Goal: Task Accomplishment & Management: Use online tool/utility

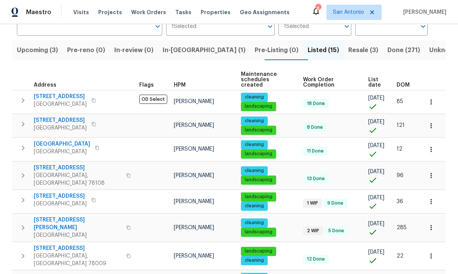
scroll to position [73, 0]
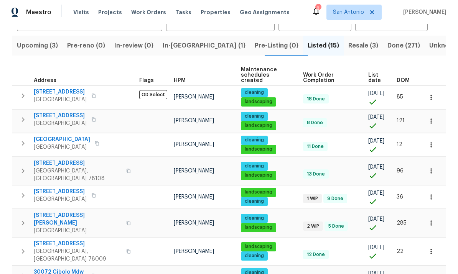
click at [49, 136] on span "10206 Canton Fld" at bounding box center [62, 140] width 56 height 8
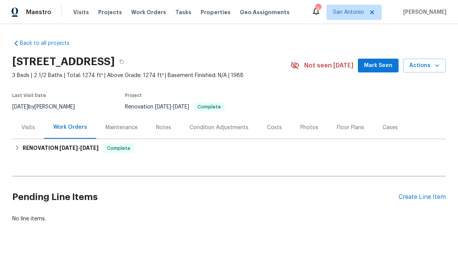
click at [382, 64] on span "Mark Seen" at bounding box center [378, 66] width 28 height 10
click at [422, 197] on div "Create Line Item" at bounding box center [421, 197] width 47 height 7
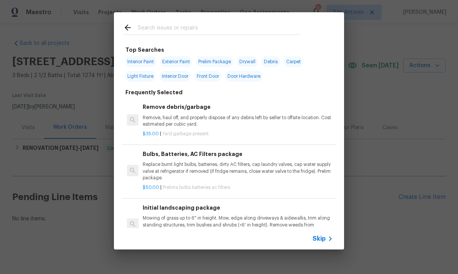
click at [323, 243] on div "Skip" at bounding box center [324, 238] width 22 height 9
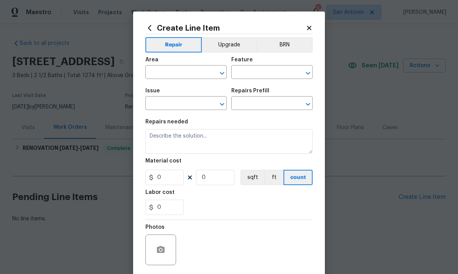
click at [179, 75] on input "text" at bounding box center [175, 73] width 60 height 12
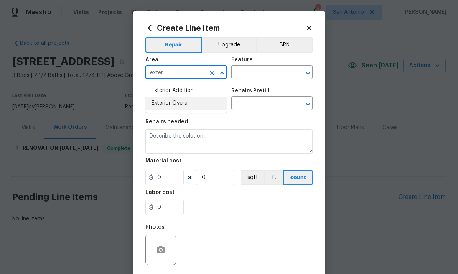
click at [172, 108] on li "Exterior Overall" at bounding box center [185, 103] width 81 height 13
type input "Exterior Overall"
click at [261, 71] on input "text" at bounding box center [261, 73] width 60 height 12
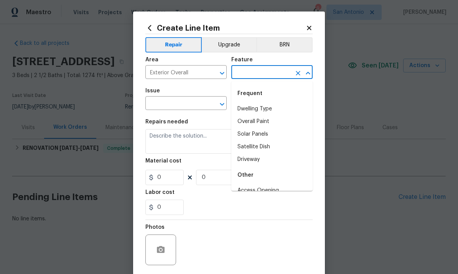
click at [255, 77] on input "text" at bounding box center [261, 73] width 60 height 12
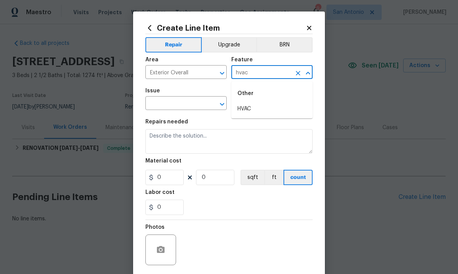
click at [250, 109] on li "HVAC" at bounding box center [271, 109] width 81 height 13
type input "HVAC"
click at [168, 101] on input "text" at bounding box center [175, 104] width 60 height 12
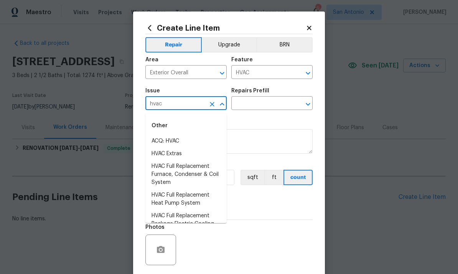
click at [171, 150] on li "HVAC Extras" at bounding box center [185, 154] width 81 height 13
type input "HVAC Extras"
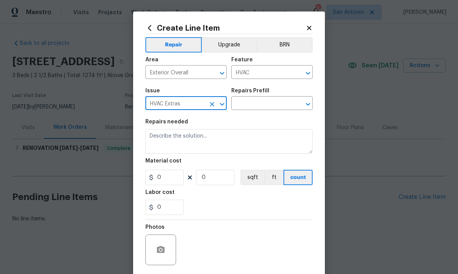
click at [261, 102] on input "text" at bounding box center [261, 104] width 60 height 12
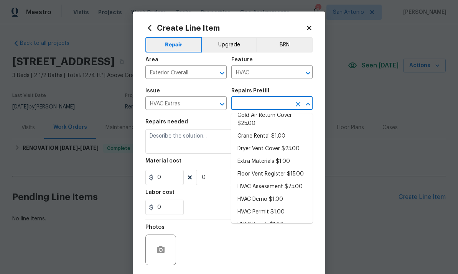
scroll to position [40, 0]
click at [267, 226] on li "HVAC Repair $1.00" at bounding box center [271, 225] width 81 height 13
type input "HVAC Repair $1.00"
type textarea "HVAC Repair - (HPM to provide details)"
type input "1"
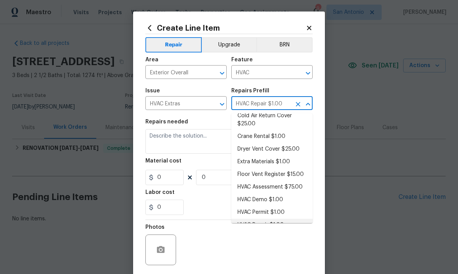
type input "1"
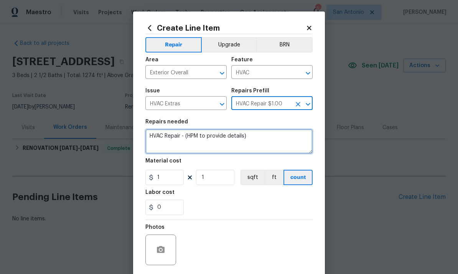
click at [152, 137] on textarea "HVAC Repair - (HPM to provide details)" at bounding box center [228, 141] width 167 height 25
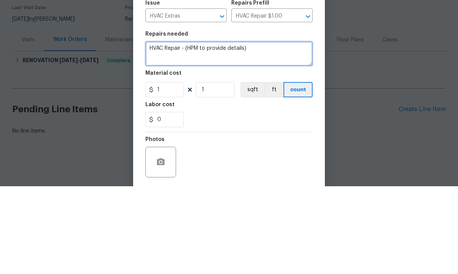
scroll to position [2, 0]
click at [161, 129] on textarea "HVAC Repair - (HPM to provide details)" at bounding box center [228, 141] width 167 height 25
click at [155, 129] on textarea "HVAC Repair - (HPM to provide details)" at bounding box center [228, 141] width 167 height 25
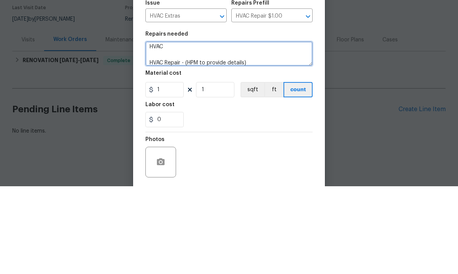
scroll to position [0, 0]
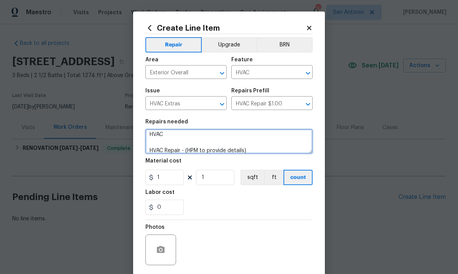
click at [179, 132] on textarea "HVAC HVAC Repair - (HPM to provide details)" at bounding box center [228, 141] width 167 height 25
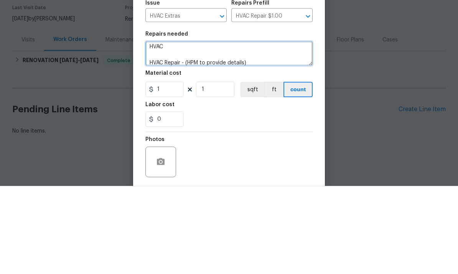
click at [186, 129] on textarea "HVAC HVAC Repair - (HPM to provide details)" at bounding box center [228, 141] width 167 height 25
click at [176, 129] on textarea "HVAC HVAC Repair - (HPM to provide details)" at bounding box center [228, 141] width 167 height 25
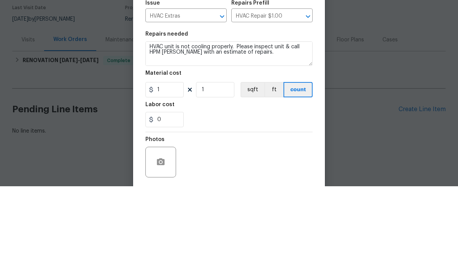
scroll to position [0, 0]
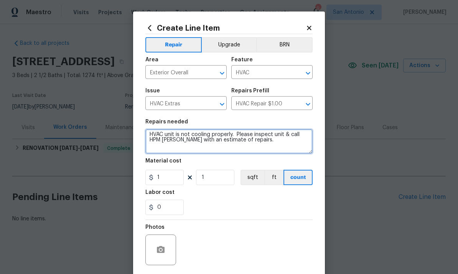
type textarea "HVAC unit is not cooling properly. Please inspect unit & call HPM [PERSON_NAME]…"
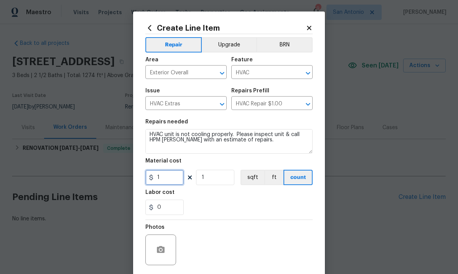
click at [173, 179] on input "1" at bounding box center [164, 177] width 38 height 15
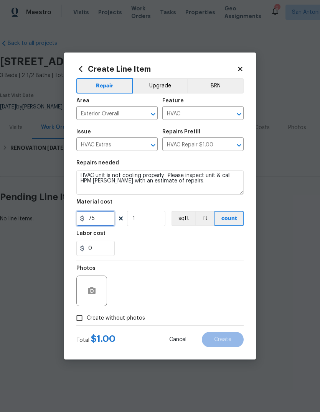
type input "75"
click at [84, 301] on input "Create without photos" at bounding box center [79, 318] width 15 height 15
checkbox input "true"
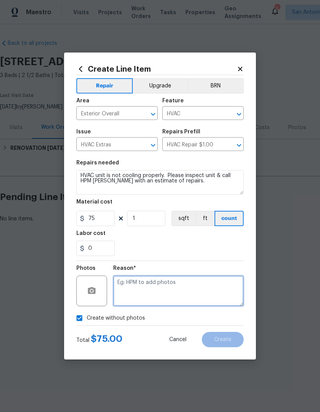
click at [140, 290] on textarea at bounding box center [178, 291] width 130 height 31
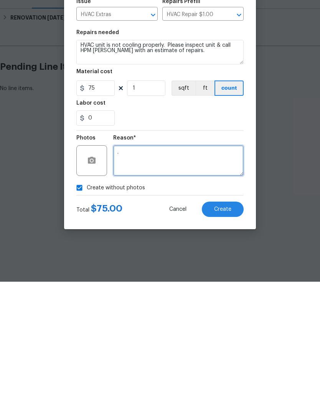
type textarea "."
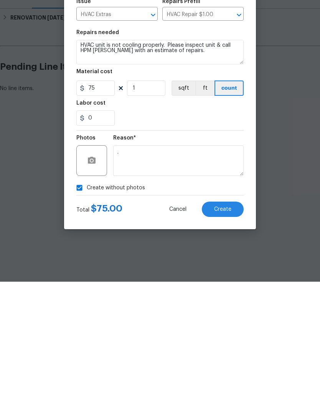
click at [220, 301] on button "Create" at bounding box center [223, 339] width 42 height 15
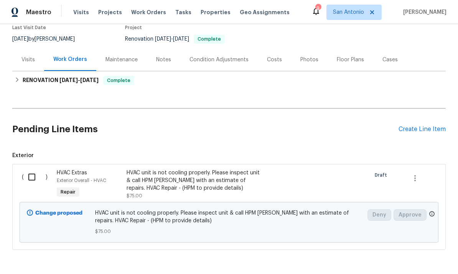
scroll to position [67, 0]
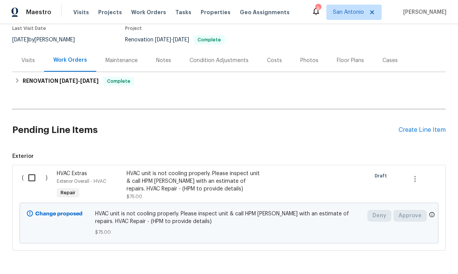
click at [29, 183] on input "checkbox" at bounding box center [35, 178] width 22 height 16
checkbox input "true"
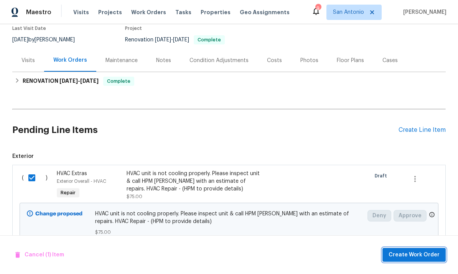
click at [411, 254] on span "Create Work Order" at bounding box center [413, 255] width 51 height 10
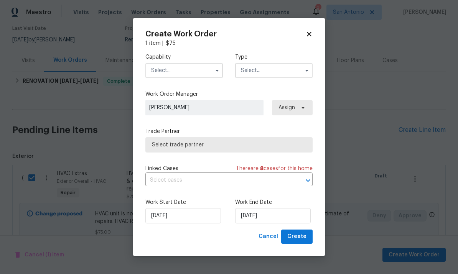
click at [188, 68] on input "text" at bounding box center [183, 70] width 77 height 15
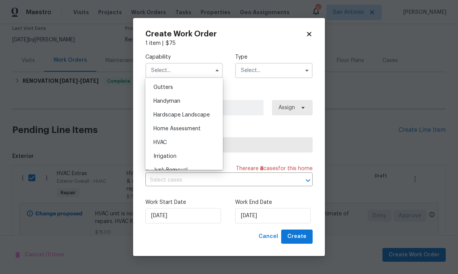
scroll to position [408, 0]
click at [164, 141] on span "HVAC" at bounding box center [159, 142] width 13 height 5
type input "HVAC"
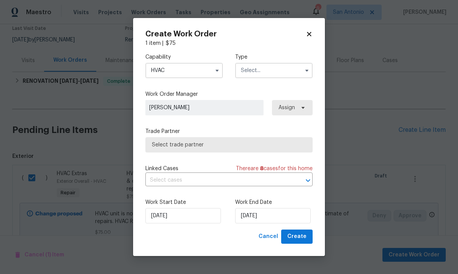
click at [274, 66] on input "text" at bounding box center [273, 70] width 77 height 15
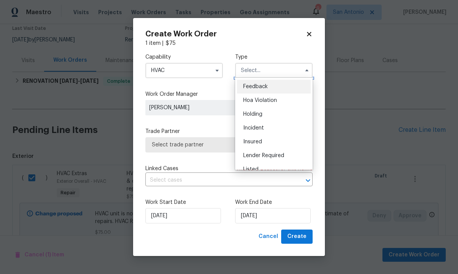
scroll to position [34, 0]
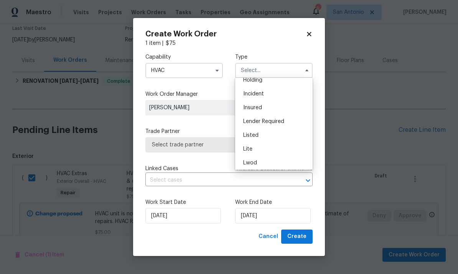
click at [254, 137] on span "Listed" at bounding box center [250, 135] width 15 height 5
type input "Listed"
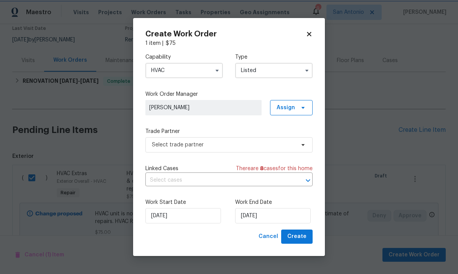
scroll to position [0, 0]
click at [306, 108] on icon at bounding box center [303, 108] width 6 height 6
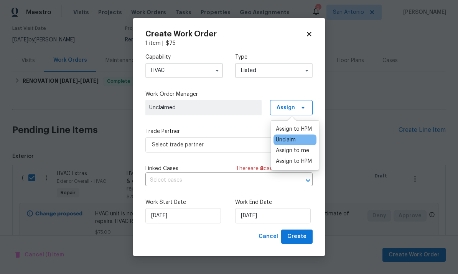
click at [295, 128] on div "Assign to HPM" at bounding box center [294, 129] width 36 height 8
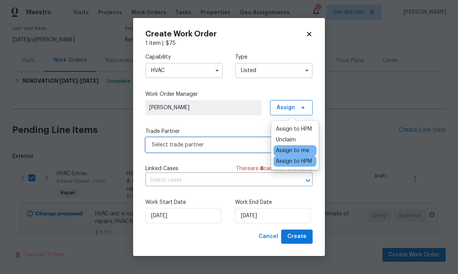
click at [221, 143] on span "Select trade partner" at bounding box center [223, 145] width 143 height 8
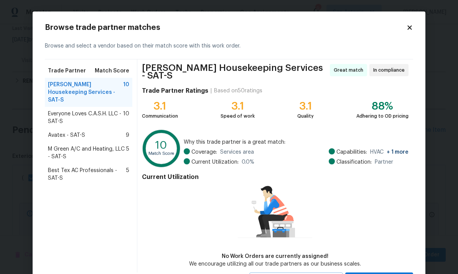
click at [69, 110] on span "Everyone Loves C.A.S.H. LLC - SAT-S" at bounding box center [85, 117] width 75 height 15
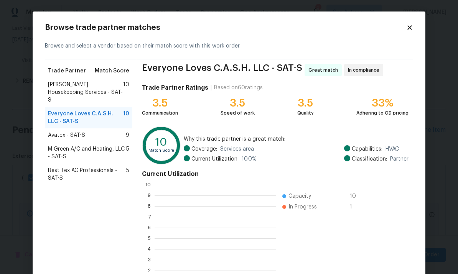
scroll to position [107, 122]
click at [89, 145] on span "M Green A/C and Heating, LLC - SAT-S" at bounding box center [87, 152] width 78 height 15
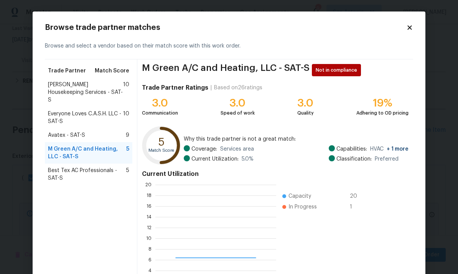
scroll to position [107, 121]
click at [91, 167] on span "Best Tex AC Professionals - SAT-S" at bounding box center [87, 174] width 78 height 15
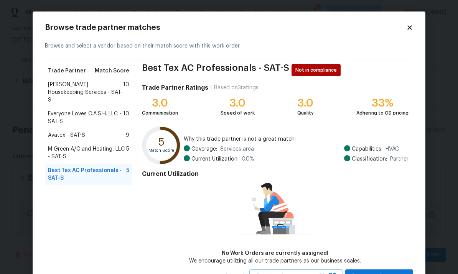
click at [89, 110] on span "Everyone Loves C.A.S.H. LLC - SAT-S" at bounding box center [85, 117] width 75 height 15
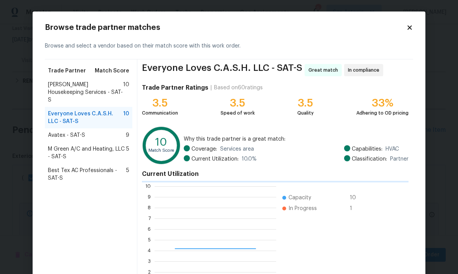
scroll to position [107, 122]
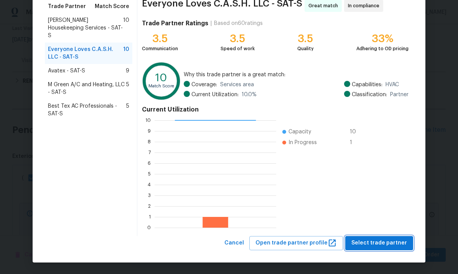
click at [381, 243] on span "Select trade partner" at bounding box center [379, 244] width 56 height 10
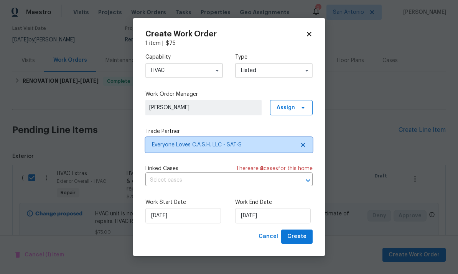
scroll to position [0, 0]
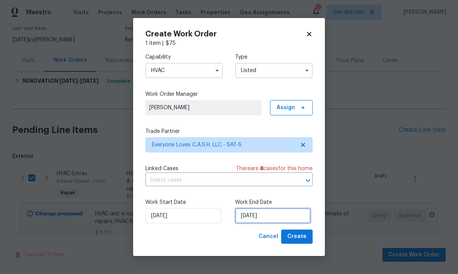
click at [280, 215] on input "[DATE]" at bounding box center [273, 215] width 76 height 15
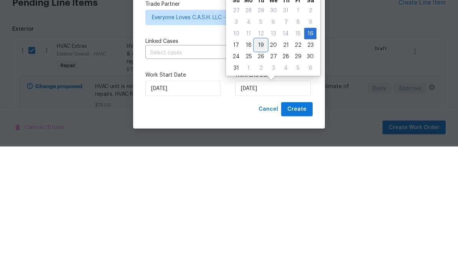
click at [260, 167] on div "19" at bounding box center [261, 172] width 12 height 11
type input "[DATE]"
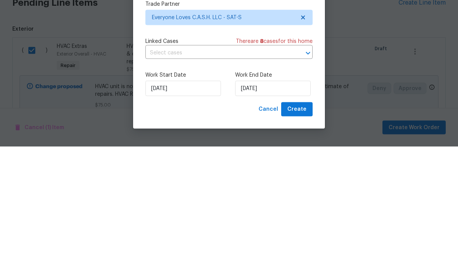
scroll to position [29, 0]
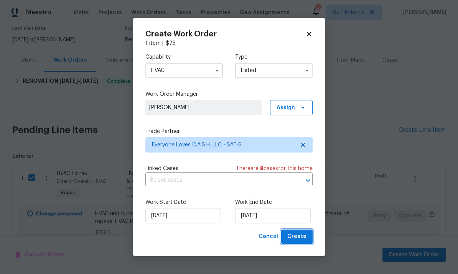
click at [298, 234] on span "Create" at bounding box center [296, 237] width 19 height 10
checkbox input "false"
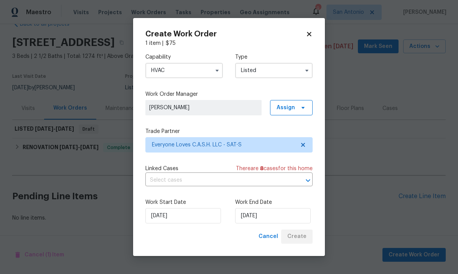
scroll to position [0, 0]
